Goal: Task Accomplishment & Management: Use online tool/utility

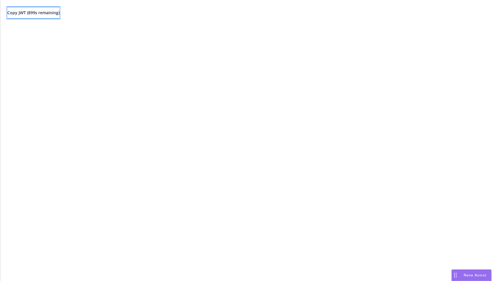
click at [52, 13] on span "Copy JWT ( 899 s remaining)" at bounding box center [33, 13] width 52 height 6
drag, startPoint x: 54, startPoint y: 17, endPoint x: 64, endPoint y: 17, distance: 9.6
click at [54, 17] on button "Copy JWT ( 898 s remaining)" at bounding box center [33, 13] width 52 height 12
